Goal: Transaction & Acquisition: Book appointment/travel/reservation

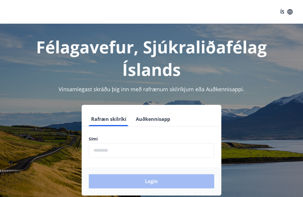
click at [108, 151] on input "phone" at bounding box center [152, 150] width 126 height 15
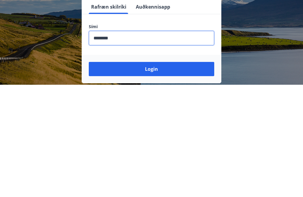
type input "********"
click at [159, 174] on button "Login" at bounding box center [152, 181] width 126 height 14
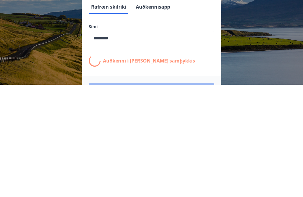
scroll to position [92, 0]
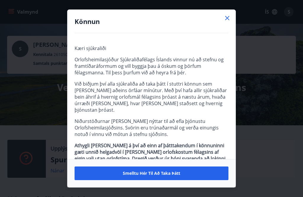
click at [231, 15] on icon at bounding box center [227, 18] width 7 height 7
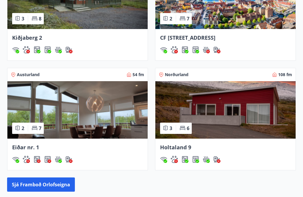
scroll to position [443, 0]
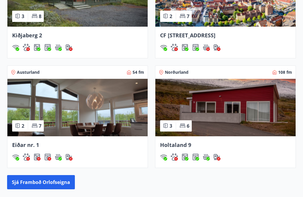
click at [230, 113] on img at bounding box center [226, 107] width 140 height 57
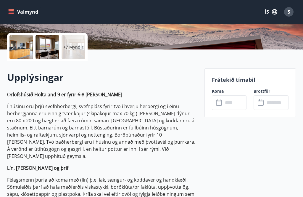
scroll to position [128, 0]
click at [229, 103] on input "text" at bounding box center [235, 103] width 24 height 15
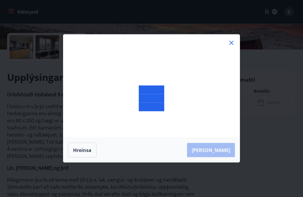
scroll to position [128, 0]
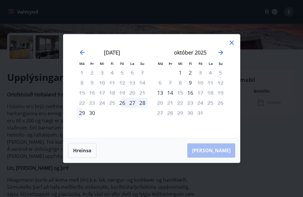
click at [223, 56] on icon "Move forward to switch to the next month." at bounding box center [221, 52] width 7 height 7
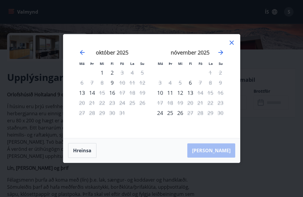
click at [224, 56] on icon "Move forward to switch to the next month." at bounding box center [221, 52] width 7 height 7
click at [229, 60] on div "desember 2025 1 2 3 4 5 6 7 8 9 10 11 12 13 14 15 16 17 18 19 20 21 22 23 24 25…" at bounding box center [190, 89] width 78 height 97
click at [224, 56] on icon "Move forward to switch to the next month." at bounding box center [221, 52] width 7 height 7
click at [227, 60] on div "janúar 2026 1 2 3 4 5 6 7 8 9 10 11 12 13 14 15 16 17 18 19 20 21 22 23 24 25 2…" at bounding box center [190, 89] width 78 height 97
click at [224, 56] on icon "Move forward to switch to the next month." at bounding box center [221, 52] width 7 height 7
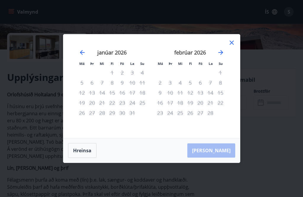
click at [229, 63] on div "febrúar 2026 1 2 3 4 5 6 7 8 9 10 11 12 13 14 15 16 17 18 19 20 21 22 23 24 25 …" at bounding box center [190, 89] width 78 height 97
click at [224, 56] on icon "Move forward to switch to the next month." at bounding box center [221, 52] width 7 height 7
click at [85, 56] on icon "Move backward to switch to the previous month." at bounding box center [82, 52] width 7 height 7
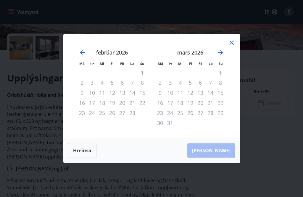
click at [84, 56] on icon "Move backward to switch to the previous month." at bounding box center [82, 52] width 7 height 7
click at [83, 56] on div "janúar 2026" at bounding box center [112, 54] width 71 height 26
click at [79, 56] on icon "Move backward to switch to the previous month." at bounding box center [82, 52] width 7 height 7
click at [84, 56] on icon "Move backward to switch to the previous month." at bounding box center [82, 52] width 7 height 7
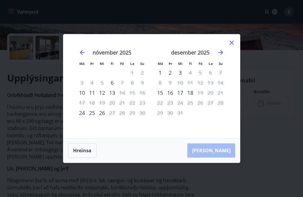
click at [81, 56] on icon "Move backward to switch to the previous month." at bounding box center [82, 52] width 7 height 7
click at [235, 46] on icon at bounding box center [231, 42] width 7 height 7
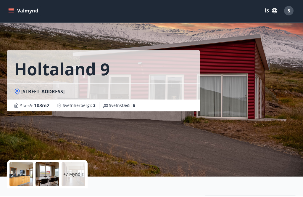
scroll to position [1, 0]
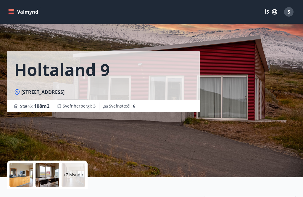
click at [22, 11] on button "Valmynd" at bounding box center [23, 12] width 33 height 11
click at [248, 148] on div "Holtaland 9 Holtalandi 9 - 601 Akureyri Stærð : 108 m2 Svefnherbergi : 3 Svefns…" at bounding box center [151, 88] width 289 height 178
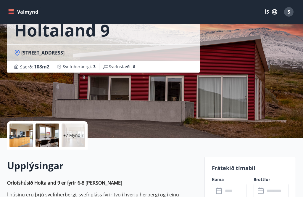
scroll to position [0, 0]
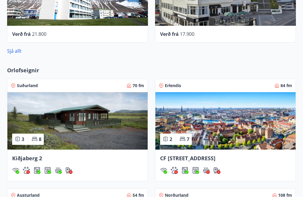
scroll to position [320, 0]
click at [124, 128] on img at bounding box center [77, 120] width 140 height 57
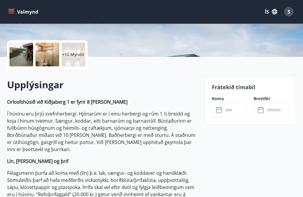
scroll to position [121, 0]
click at [229, 112] on input "text" at bounding box center [235, 110] width 24 height 15
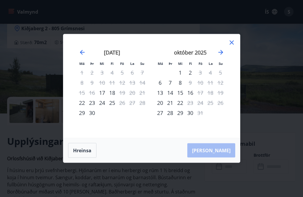
scroll to position [63, 0]
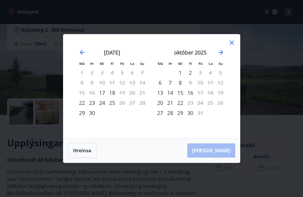
click at [235, 46] on icon at bounding box center [231, 42] width 7 height 7
